Goal: Task Accomplishment & Management: Manage account settings

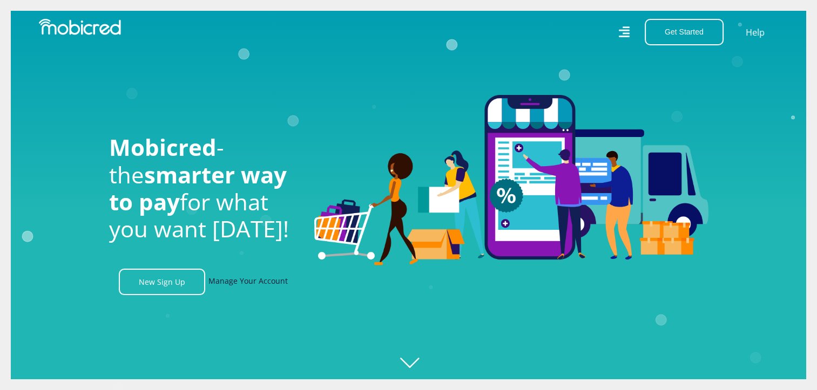
click at [248, 285] on link "Manage Your Account" at bounding box center [247, 282] width 79 height 26
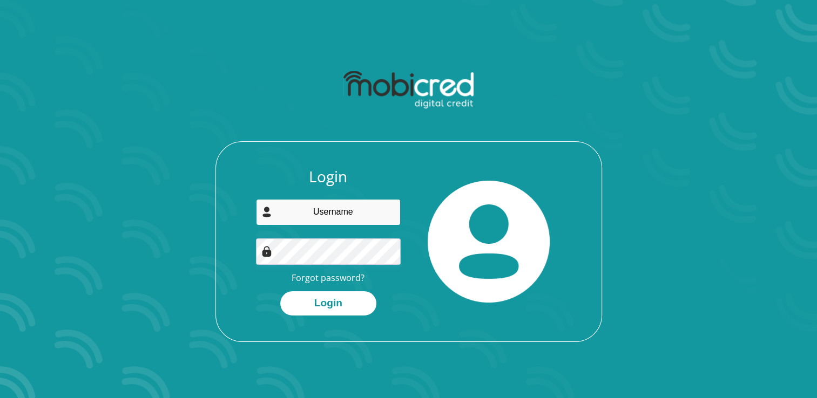
click at [355, 211] on input "email" at bounding box center [328, 212] width 145 height 26
type input "merriamhuma@yahoo.com"
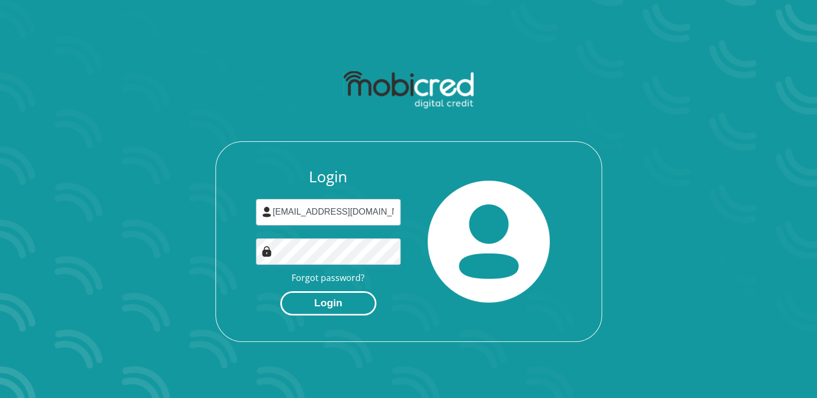
click at [337, 297] on button "Login" at bounding box center [328, 304] width 96 height 24
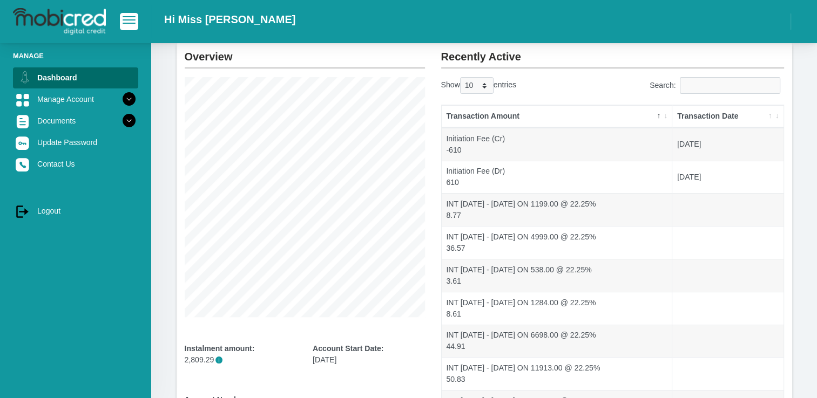
scroll to position [207, 0]
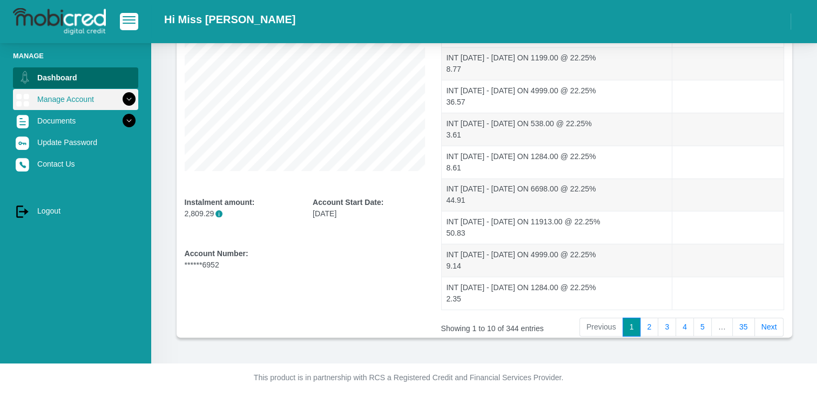
click at [61, 104] on link "Manage Account" at bounding box center [75, 99] width 125 height 21
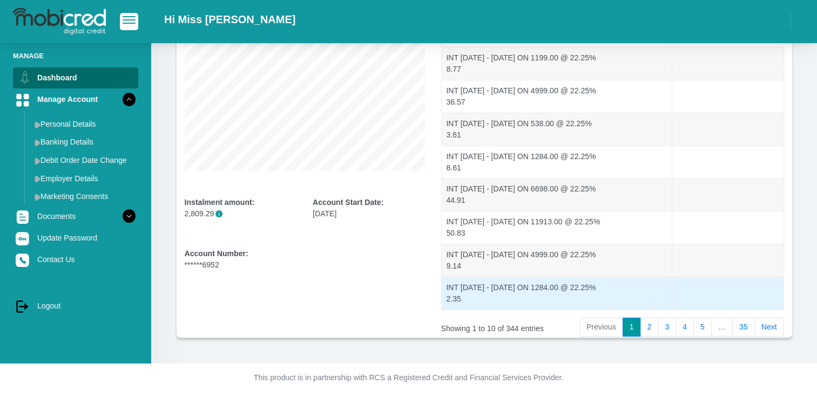
scroll to position [0, 0]
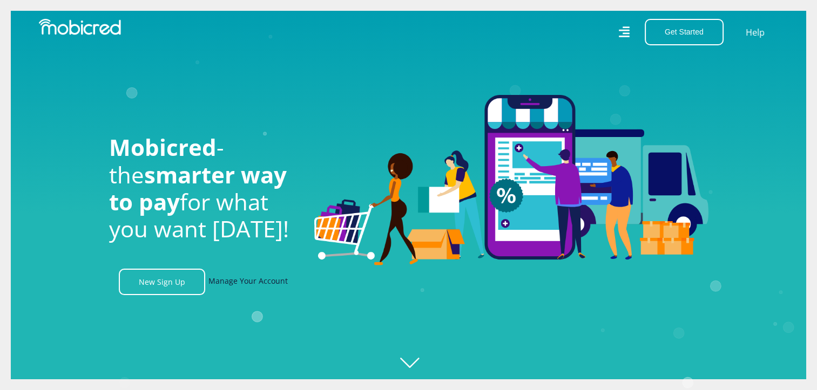
scroll to position [0, 769]
click at [259, 282] on link "Manage Your Account" at bounding box center [247, 282] width 79 height 26
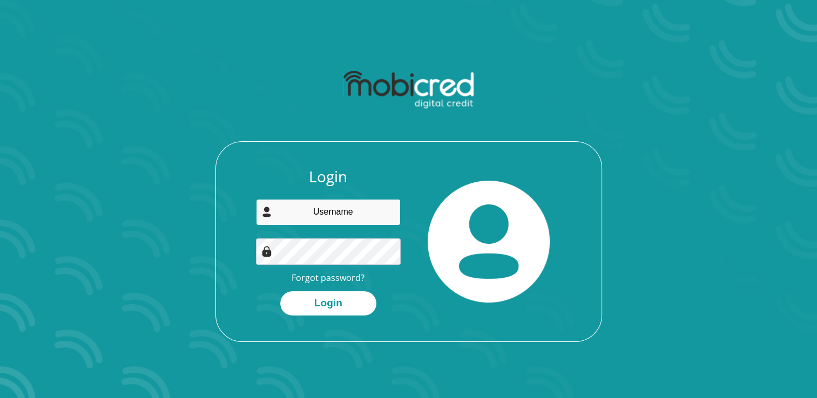
click at [307, 206] on input "email" at bounding box center [328, 212] width 145 height 26
type input "[EMAIL_ADDRESS][DOMAIN_NAME]"
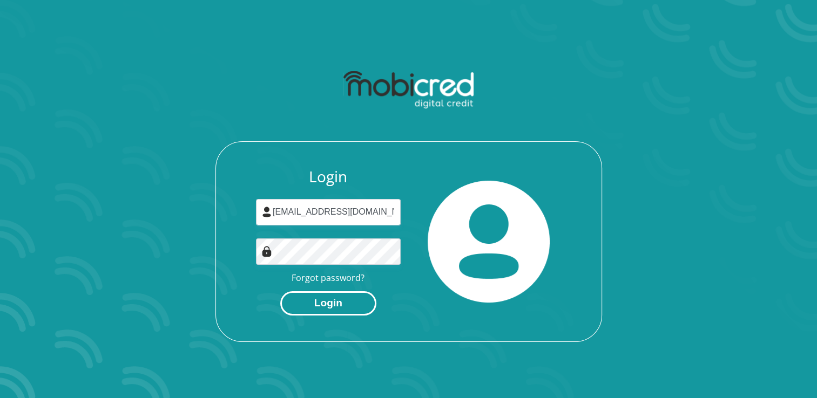
click at [348, 294] on button "Login" at bounding box center [328, 304] width 96 height 24
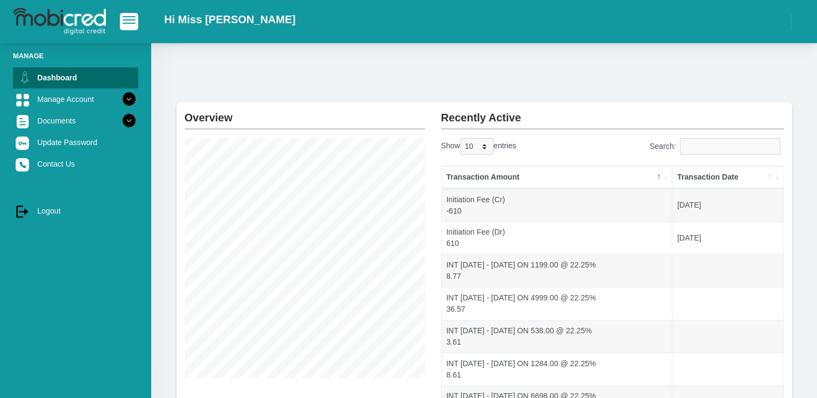
click at [378, 79] on div "Overview Instalment amount: 2,809.29 i Account Start Date: [DATE] Account Numbe…" at bounding box center [484, 307] width 666 height 528
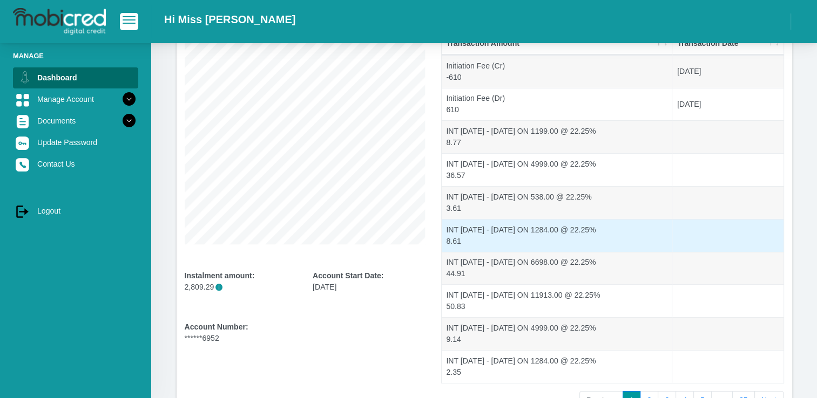
scroll to position [207, 0]
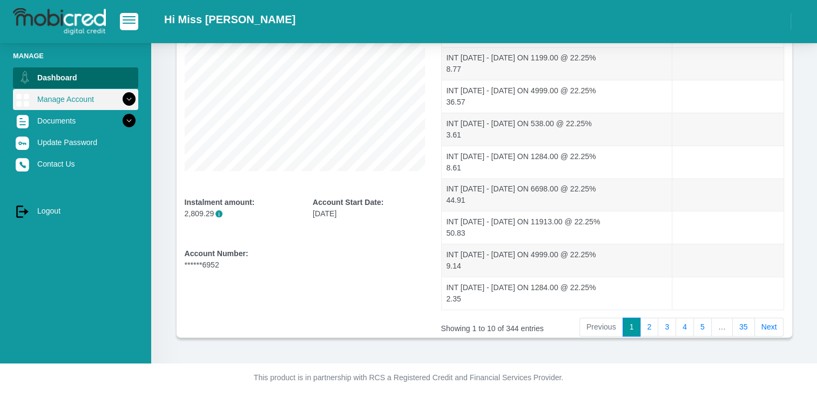
click at [121, 101] on icon at bounding box center [129, 99] width 18 height 18
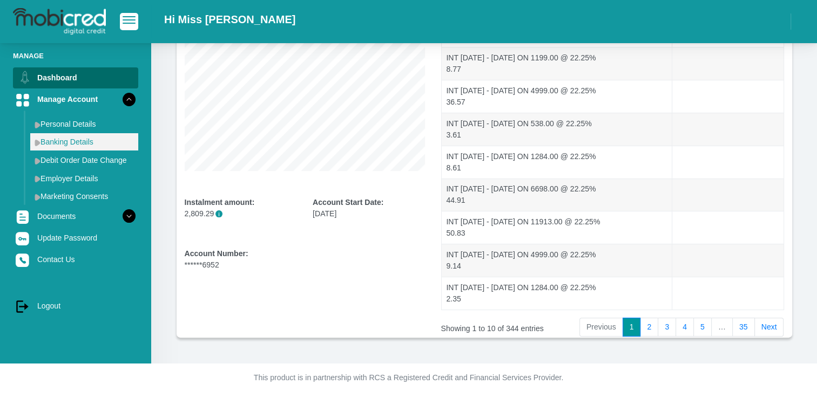
click at [59, 141] on link "Banking Details" at bounding box center [84, 141] width 108 height 17
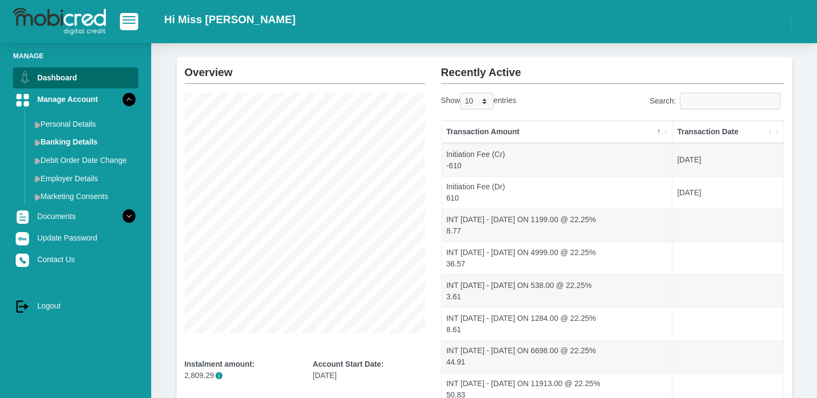
scroll to position [0, 0]
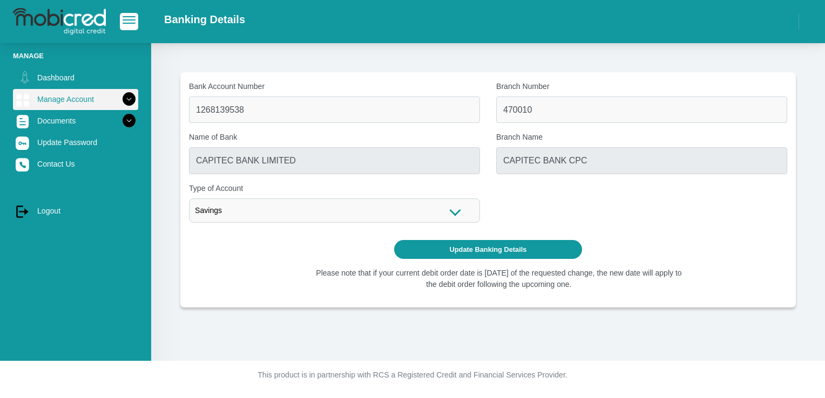
click at [124, 97] on icon at bounding box center [129, 99] width 18 height 18
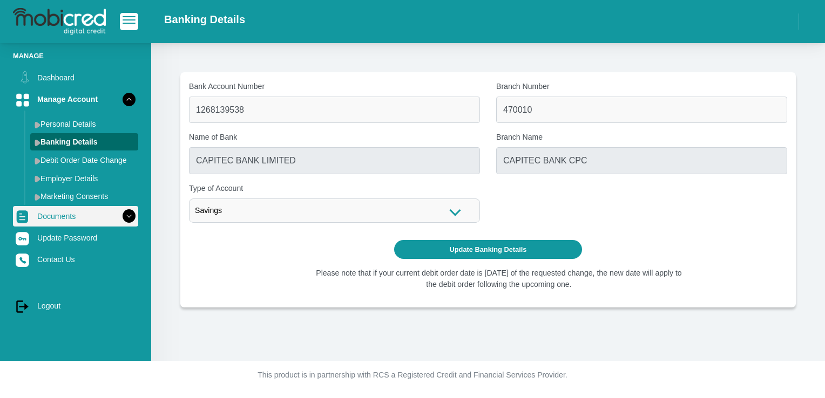
click at [37, 212] on link "Documents" at bounding box center [75, 216] width 125 height 21
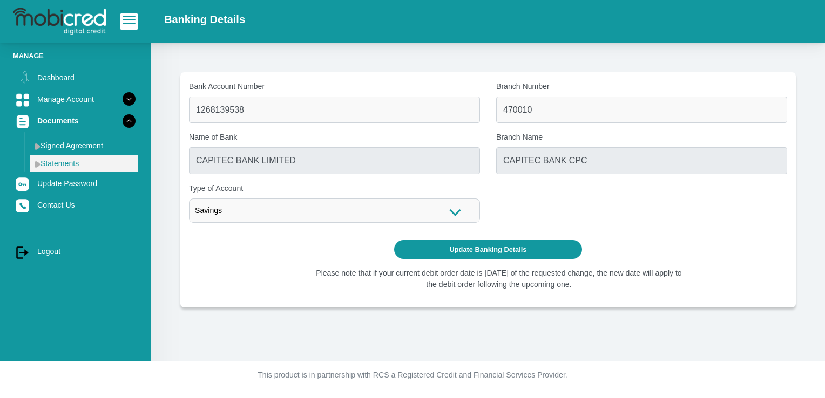
click at [44, 165] on link "Statements" at bounding box center [84, 163] width 108 height 17
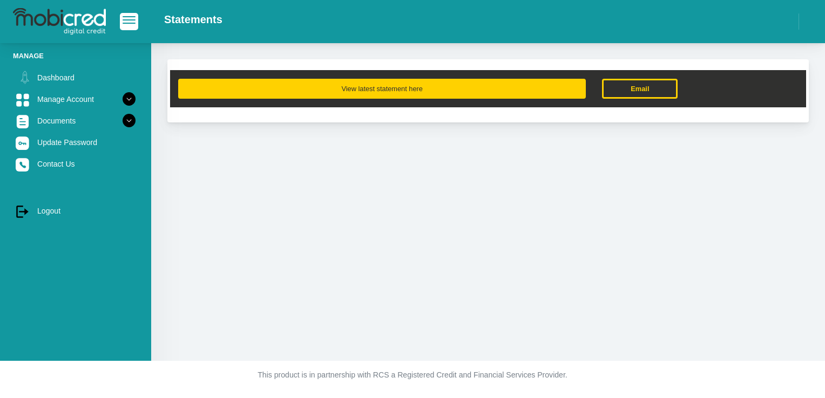
click at [441, 92] on button "View latest statement here" at bounding box center [382, 89] width 408 height 20
